Goal: Check status: Check status

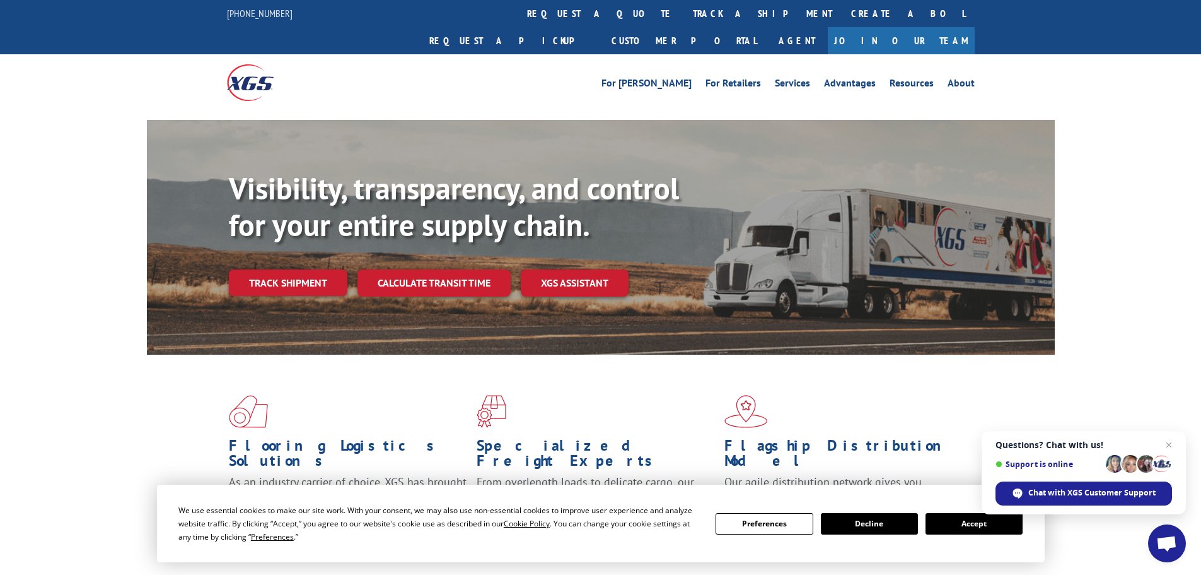
click at [966, 533] on button "Accept" at bounding box center [974, 523] width 97 height 21
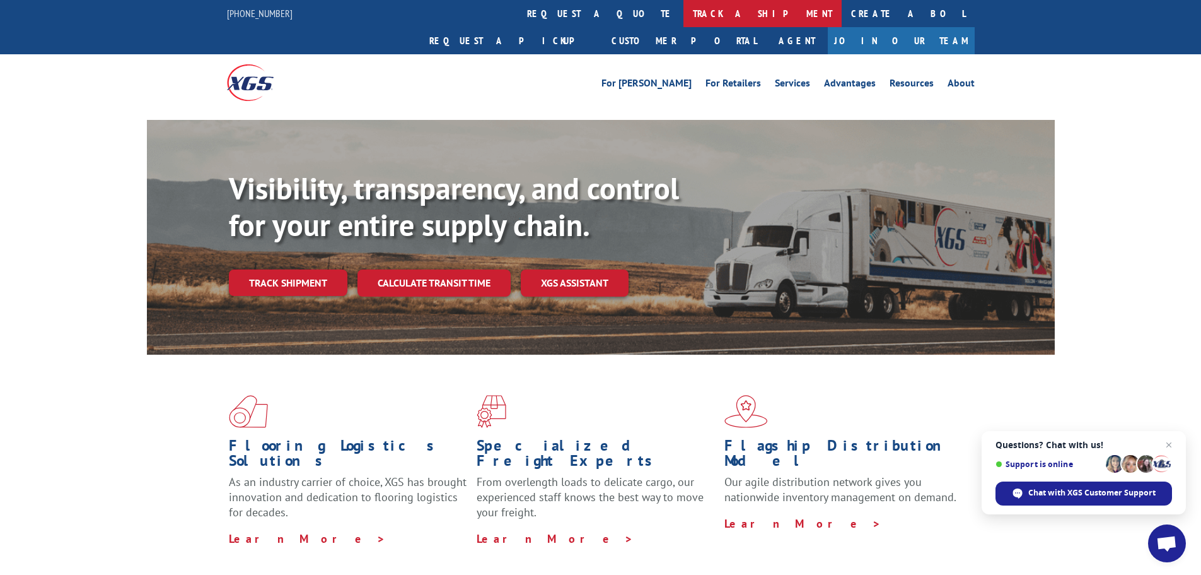
click at [684, 11] on link "track a shipment" at bounding box center [763, 13] width 158 height 27
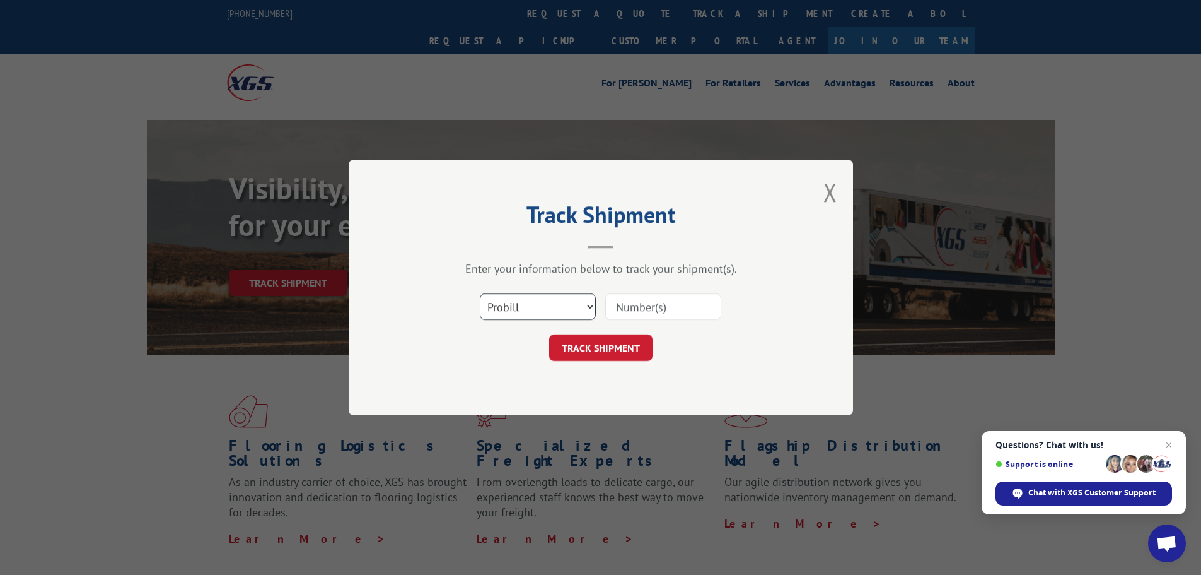
click at [537, 313] on select "Select category... Probill BOL PO" at bounding box center [538, 306] width 116 height 26
select select "bol"
click at [480, 293] on select "Select category... Probill BOL PO" at bounding box center [538, 306] width 116 height 26
click at [640, 311] on input at bounding box center [663, 306] width 116 height 26
paste input "15339896"
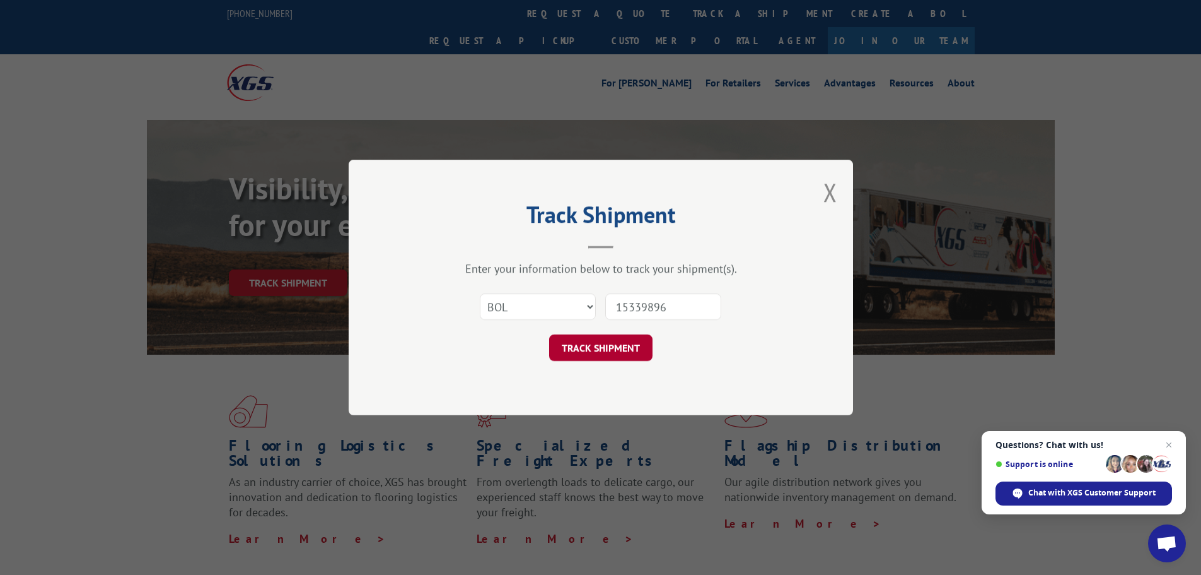
type input "15339896"
click at [629, 349] on button "TRACK SHIPMENT" at bounding box center [600, 347] width 103 height 26
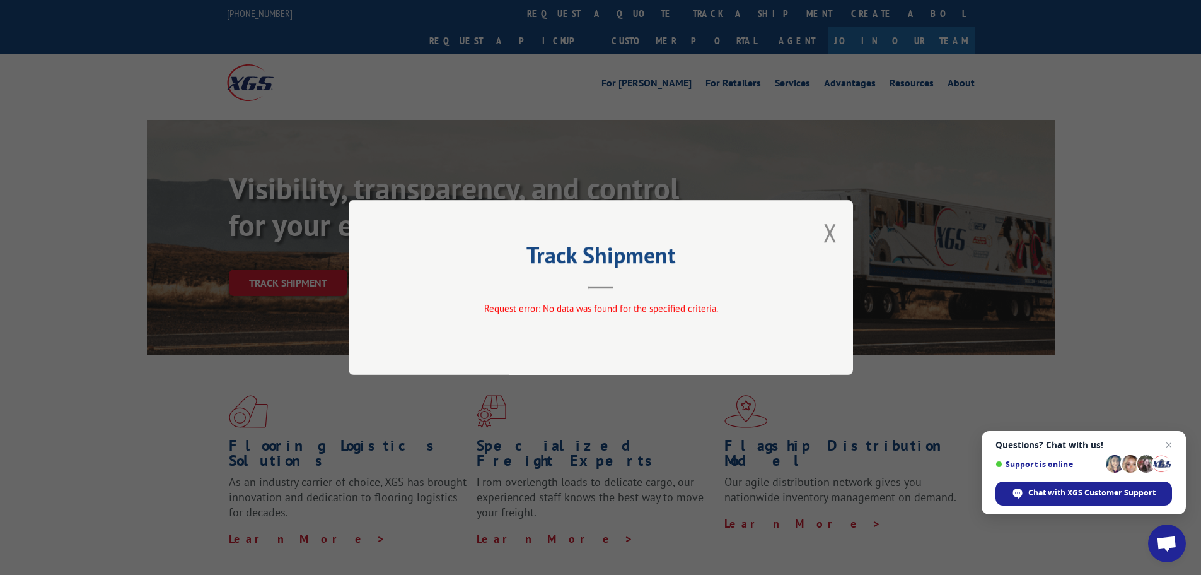
click at [841, 231] on div "Track Shipment Request error: No data was found for the specified criteria." at bounding box center [601, 287] width 505 height 175
click at [836, 236] on button "Close modal" at bounding box center [831, 232] width 14 height 33
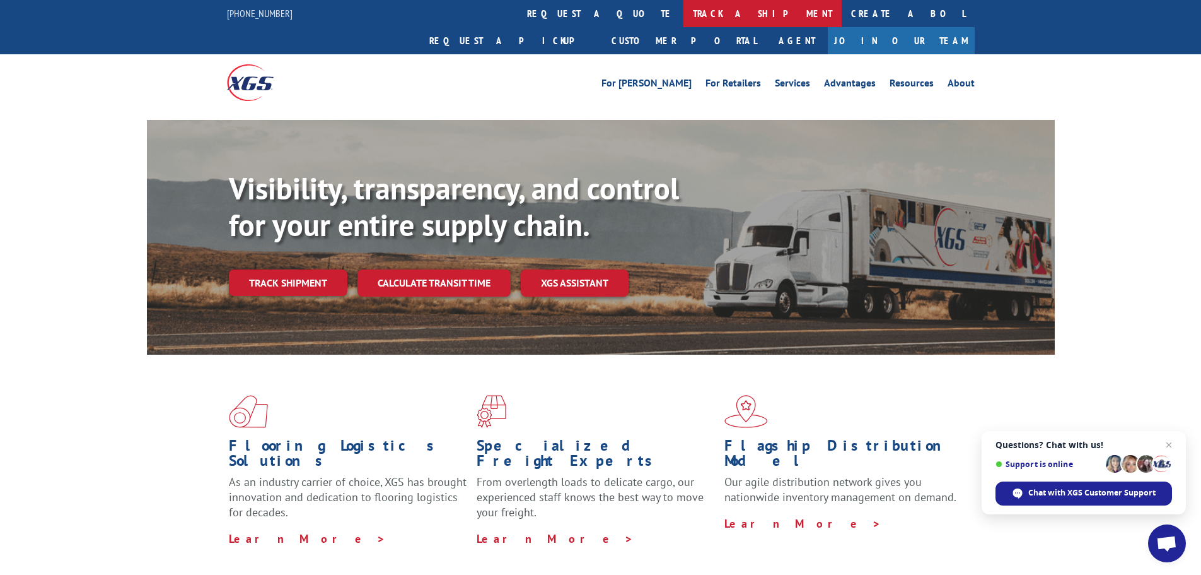
click at [684, 14] on link "track a shipment" at bounding box center [763, 13] width 158 height 27
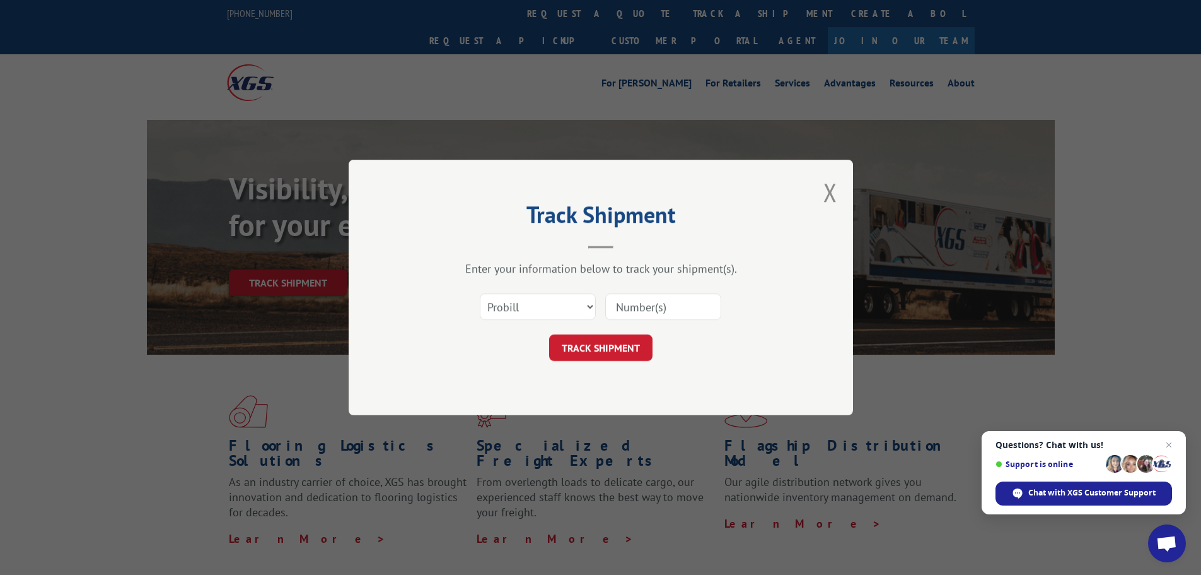
paste input "15339896"
type input "15339896"
click at [617, 354] on button "TRACK SHIPMENT" at bounding box center [600, 347] width 103 height 26
